Goal: Task Accomplishment & Management: Complete application form

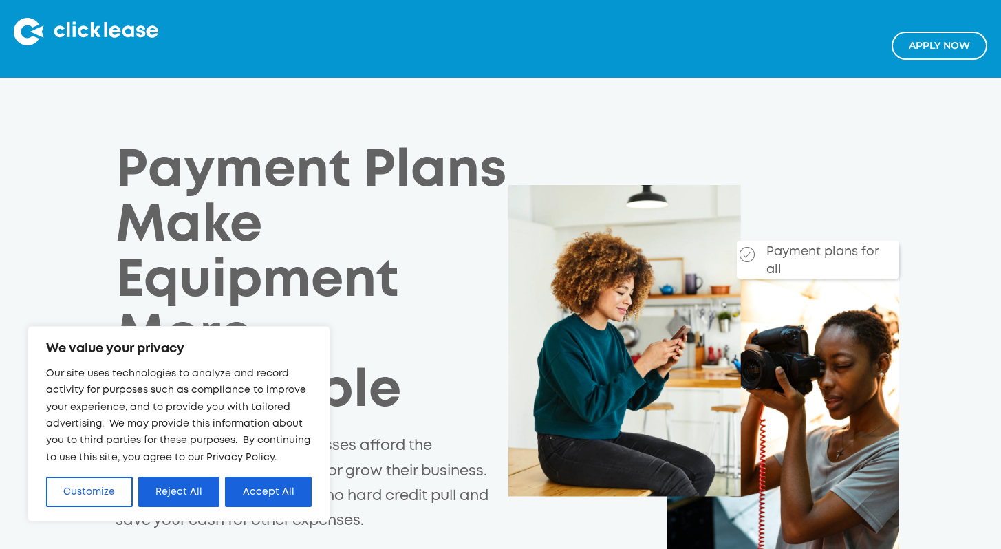
click at [926, 39] on link "Apply NOw" at bounding box center [940, 46] width 96 height 28
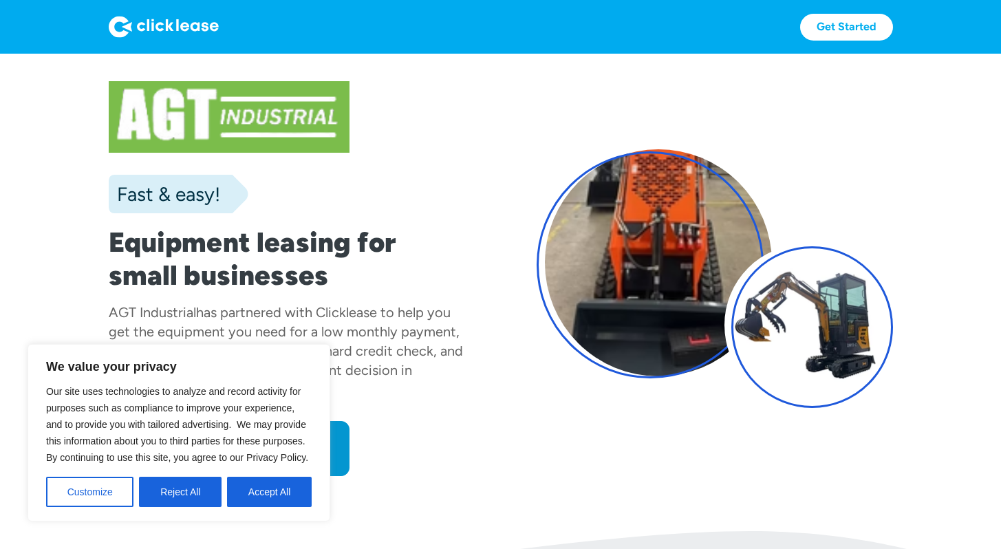
click at [518, 418] on div "Fast & easy! Equipment leasing for small businesses AGT Industrial has partnere…" at bounding box center [501, 278] width 784 height 395
click at [346, 462] on link "Apply now" at bounding box center [229, 448] width 241 height 55
